Goal: Task Accomplishment & Management: Manage account settings

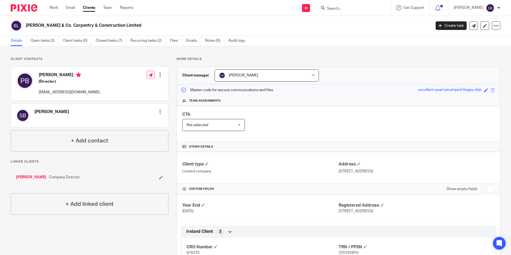
click at [335, 7] on input "Search" at bounding box center [350, 8] width 48 height 5
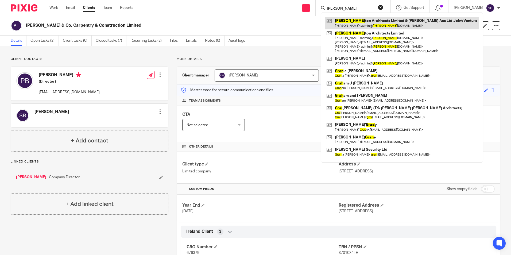
type input "GRAF"
click at [373, 21] on link at bounding box center [401, 23] width 153 height 12
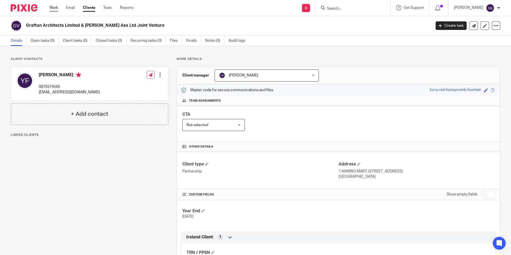
click at [54, 7] on link "Work" at bounding box center [53, 7] width 9 height 5
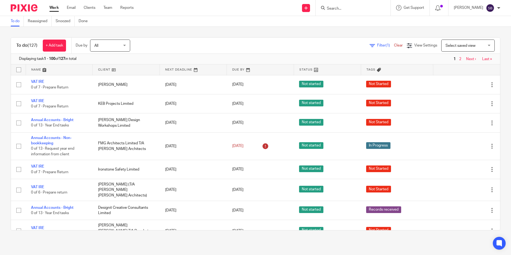
click at [338, 7] on input "Search" at bounding box center [350, 8] width 48 height 5
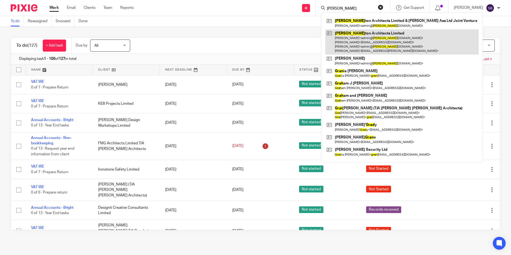
type input "GRAF"
click at [373, 32] on link at bounding box center [401, 41] width 153 height 25
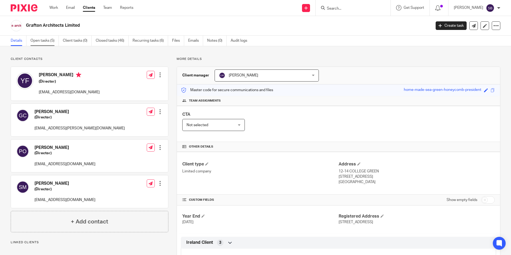
click at [43, 41] on link "Open tasks (5)" at bounding box center [44, 41] width 28 height 10
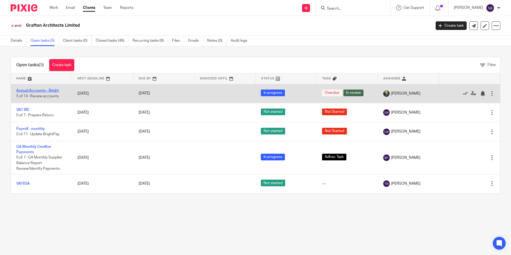
click at [37, 91] on link "Annual Accounts - Bright" at bounding box center [37, 91] width 42 height 4
click at [47, 90] on link "Annual Accounts - Bright" at bounding box center [37, 91] width 42 height 4
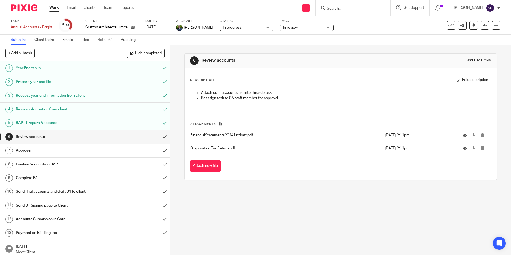
click at [26, 150] on h1 "Approver" at bounding box center [62, 150] width 92 height 8
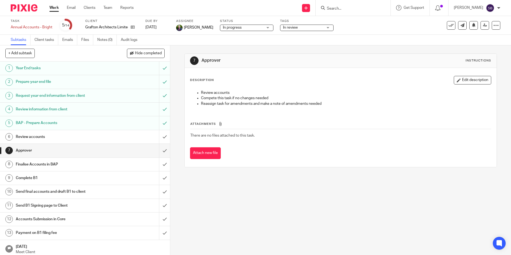
click at [31, 135] on h1 "Review accounts" at bounding box center [62, 137] width 92 height 8
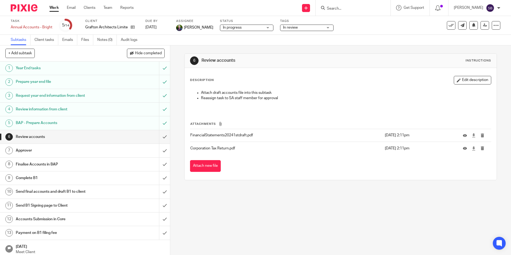
click at [54, 7] on link "Work" at bounding box center [53, 7] width 9 height 5
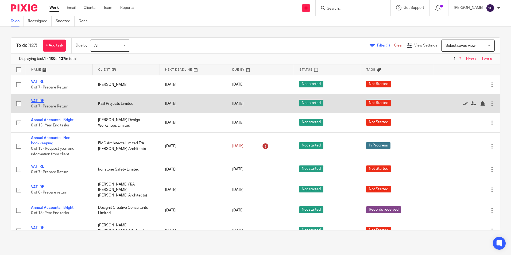
click at [40, 99] on link "VAT IRE" at bounding box center [37, 101] width 13 height 4
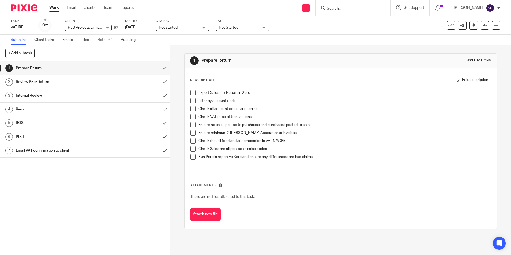
click at [266, 28] on div "Not Started" at bounding box center [242, 28] width 53 height 6
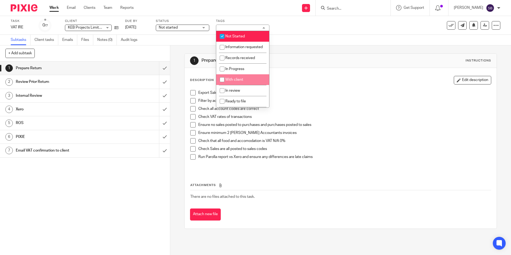
click at [222, 84] on input "checkbox" at bounding box center [222, 80] width 10 height 10
checkbox input "true"
click at [224, 37] on input "checkbox" at bounding box center [222, 36] width 10 height 10
checkbox input "false"
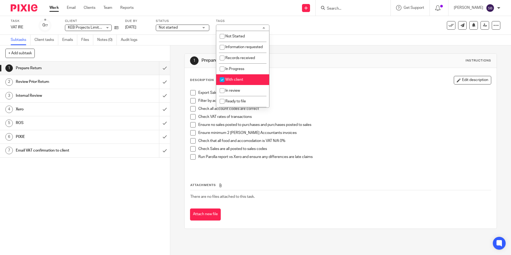
click at [52, 7] on link "Work" at bounding box center [53, 7] width 9 height 5
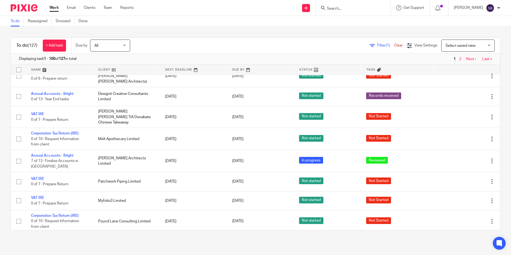
scroll to position [124, 0]
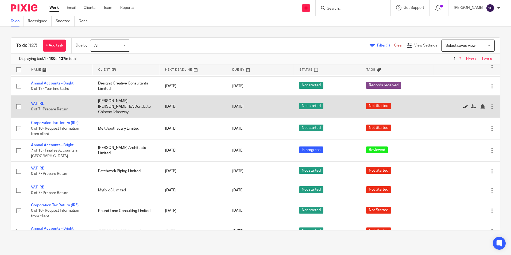
click at [462, 104] on icon at bounding box center [464, 106] width 5 height 5
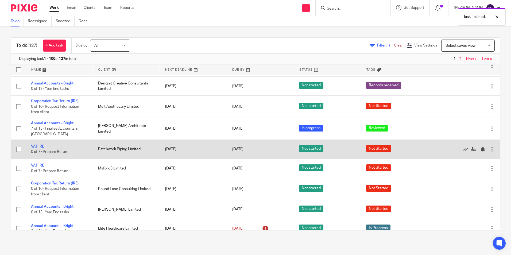
click at [462, 147] on icon at bounding box center [464, 149] width 5 height 5
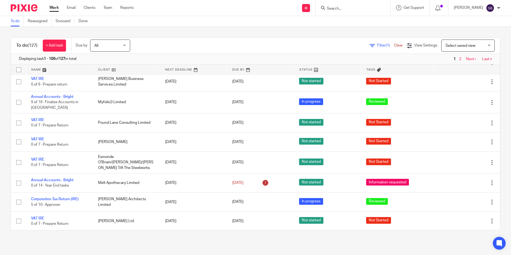
scroll to position [297, 0]
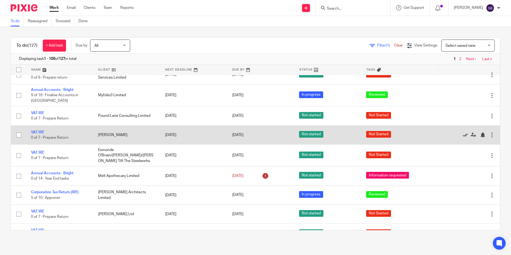
click at [462, 132] on icon at bounding box center [464, 134] width 5 height 5
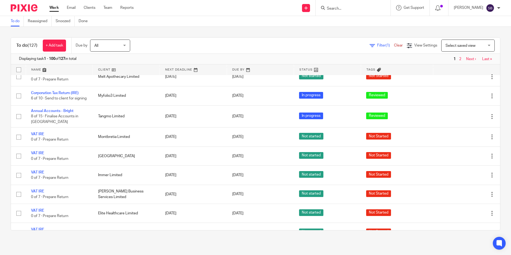
scroll to position [444, 0]
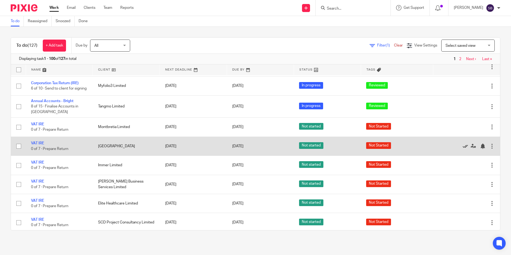
click at [462, 144] on icon at bounding box center [464, 145] width 5 height 5
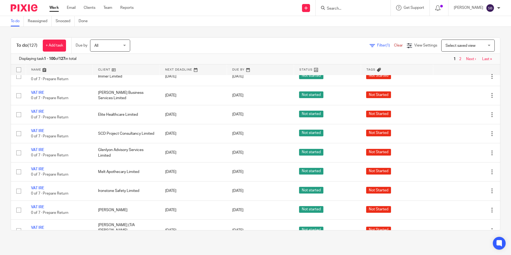
scroll to position [531, 0]
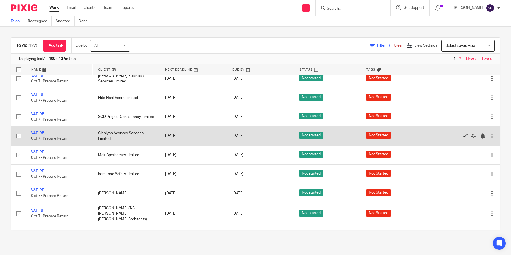
click at [462, 135] on icon at bounding box center [464, 135] width 5 height 5
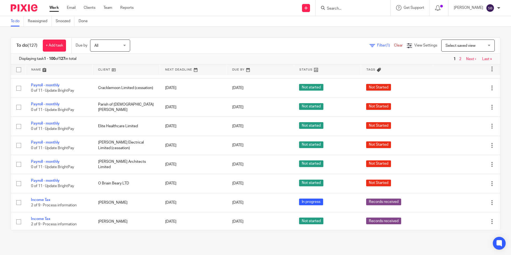
scroll to position [64, 0]
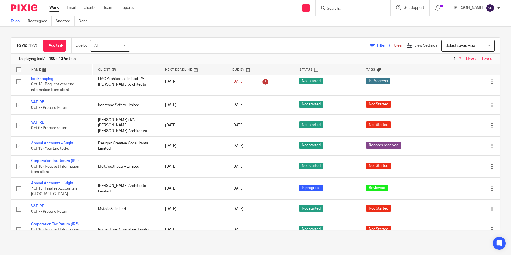
click at [341, 6] on input "Search" at bounding box center [350, 8] width 48 height 5
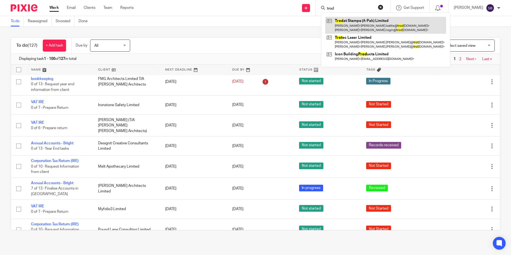
type input "trod"
click at [369, 20] on link at bounding box center [385, 25] width 121 height 17
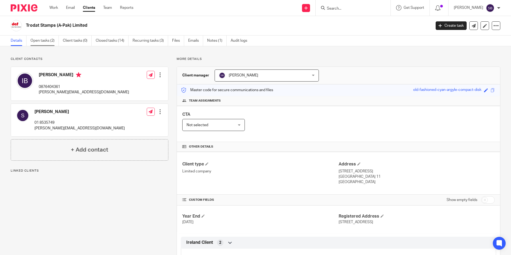
click at [41, 39] on link "Open tasks (2)" at bounding box center [44, 41] width 28 height 10
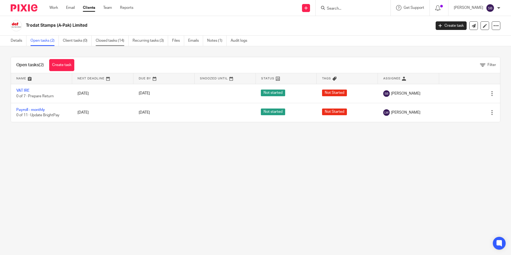
click at [112, 41] on link "Closed tasks (14)" at bounding box center [112, 41] width 33 height 10
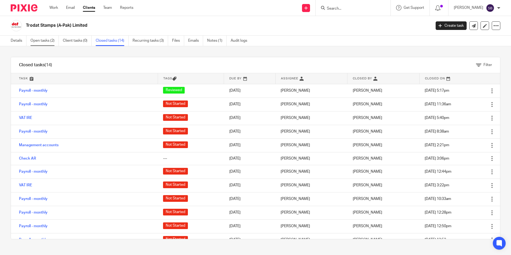
click at [43, 41] on link "Open tasks (2)" at bounding box center [44, 41] width 28 height 10
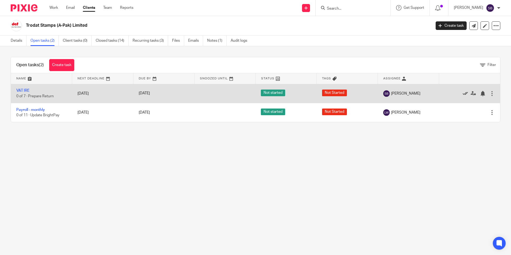
click at [462, 92] on icon at bounding box center [464, 93] width 5 height 5
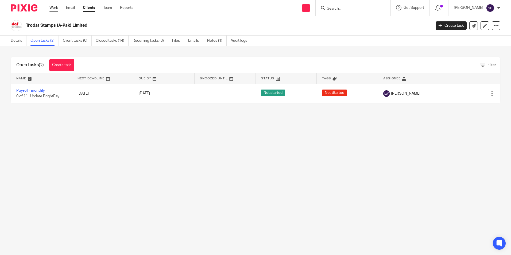
click at [53, 7] on link "Work" at bounding box center [53, 7] width 9 height 5
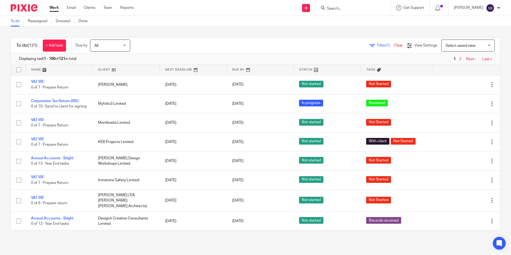
click at [377, 45] on span "Filter (1)" at bounding box center [385, 46] width 17 height 4
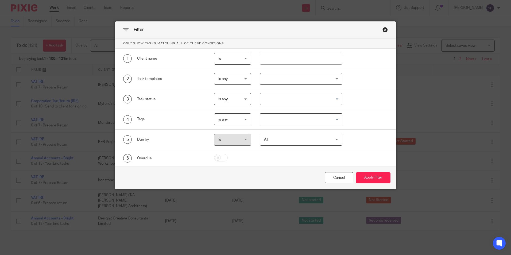
click at [383, 29] on div "Close this dialog window" at bounding box center [384, 29] width 5 height 5
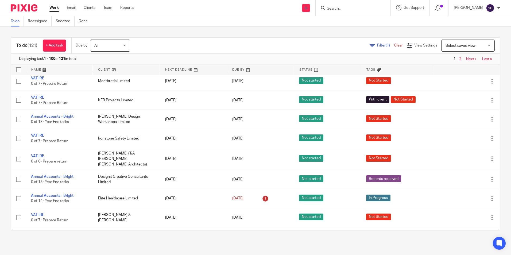
scroll to position [45, 0]
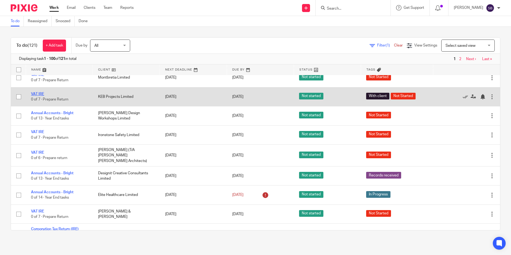
click at [40, 96] on link "VAT IRE" at bounding box center [37, 94] width 13 height 4
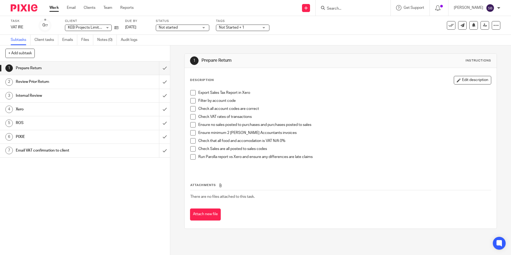
click at [264, 28] on div "Not Started + 1" at bounding box center [242, 28] width 53 height 6
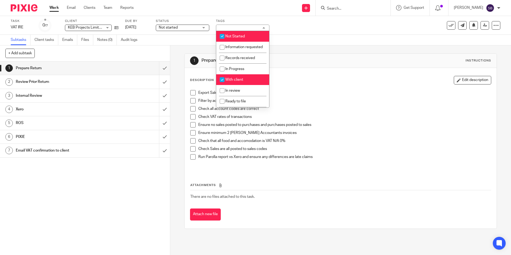
click at [221, 36] on input "checkbox" at bounding box center [222, 36] width 10 height 10
checkbox input "false"
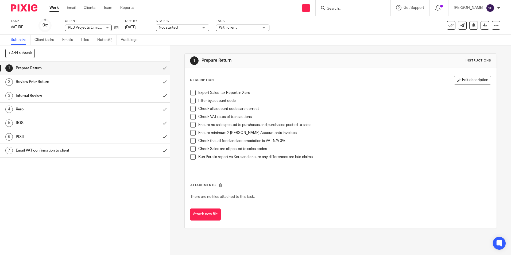
click at [55, 7] on link "Work" at bounding box center [53, 7] width 9 height 5
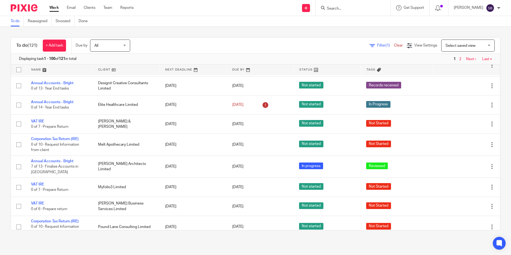
scroll to position [145, 0]
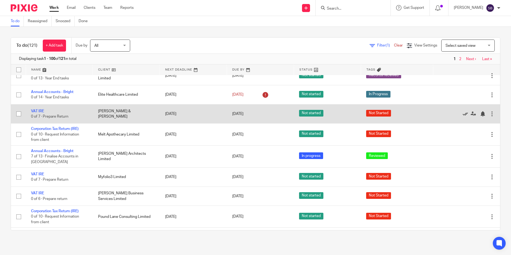
click at [462, 113] on icon at bounding box center [464, 113] width 5 height 5
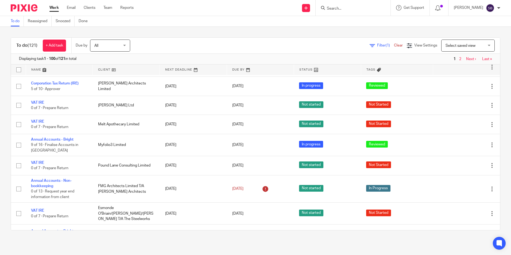
scroll to position [269, 0]
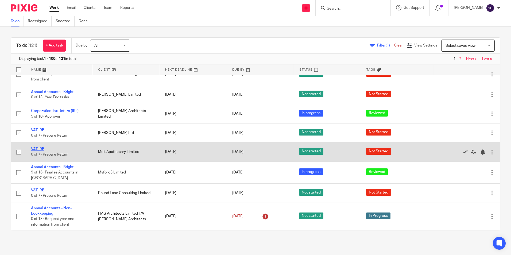
click at [39, 148] on link "VAT IRE" at bounding box center [37, 149] width 13 height 4
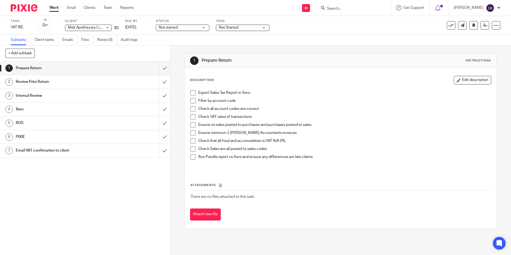
click at [152, 27] on div "Task VAT IRE Save VAT IRE 0 /7 Client Melt Apothecary Limited Melt Apothecary L…" at bounding box center [215, 25] width 408 height 13
click at [151, 27] on div "Task VAT IRE Save VAT IRE 0 /7 Client Melt Apothecary Limited Melt Apothecary L…" at bounding box center [215, 25] width 408 height 13
click at [149, 26] on link "[DATE]" at bounding box center [137, 28] width 24 height 6
click at [56, 7] on link "Work" at bounding box center [53, 7] width 9 height 5
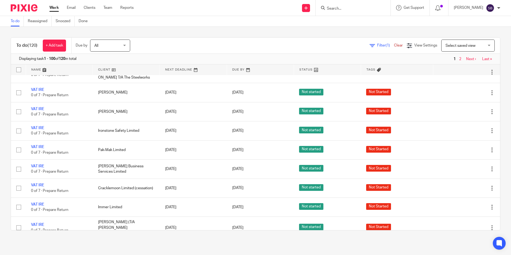
scroll to position [433, 0]
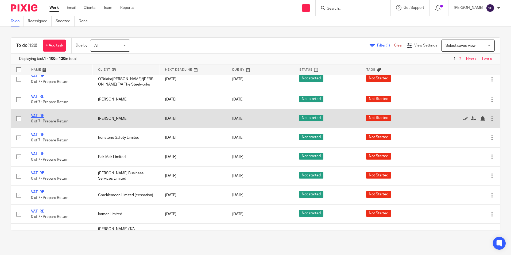
click at [42, 115] on link "VAT IRE" at bounding box center [37, 116] width 13 height 4
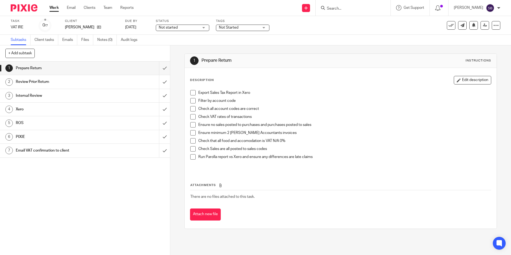
click at [151, 26] on div "Task VAT IRE Save VAT IRE 0 /7 Client [PERSON_NAME] Due by [DATE] Status Not st…" at bounding box center [215, 25] width 408 height 13
click at [149, 27] on link "[DATE]" at bounding box center [137, 28] width 24 height 6
click at [55, 7] on link "Work" at bounding box center [53, 7] width 9 height 5
